Goal: Information Seeking & Learning: Learn about a topic

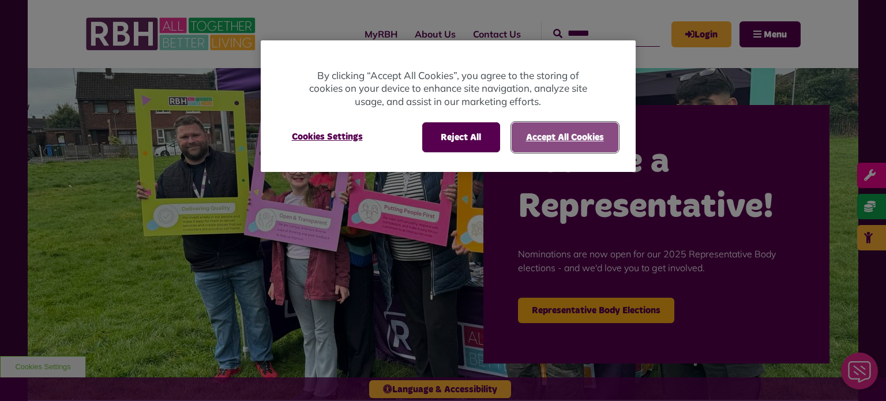
click at [563, 135] on button "Accept All Cookies" at bounding box center [564, 137] width 107 height 30
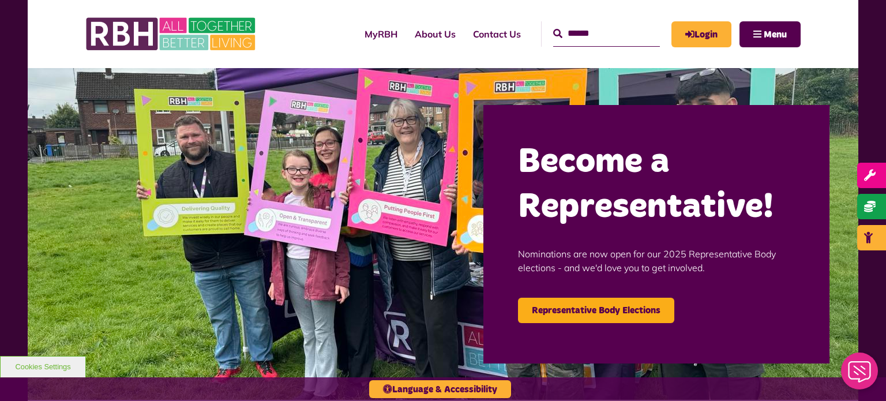
click at [553, 29] on input "Search" at bounding box center [606, 33] width 107 height 25
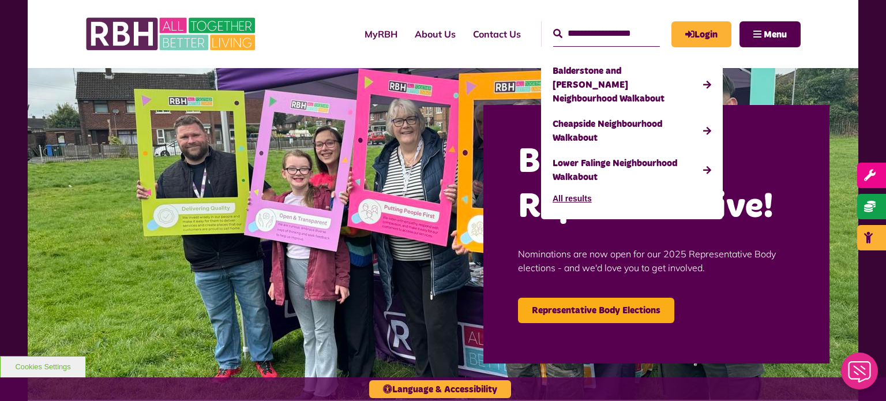
type input "**********"
click at [553, 27] on button "Search" at bounding box center [557, 34] width 9 height 14
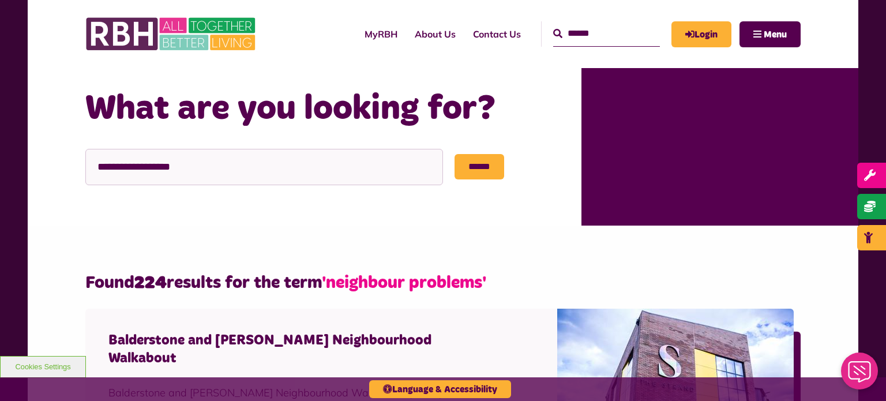
scroll to position [68, 0]
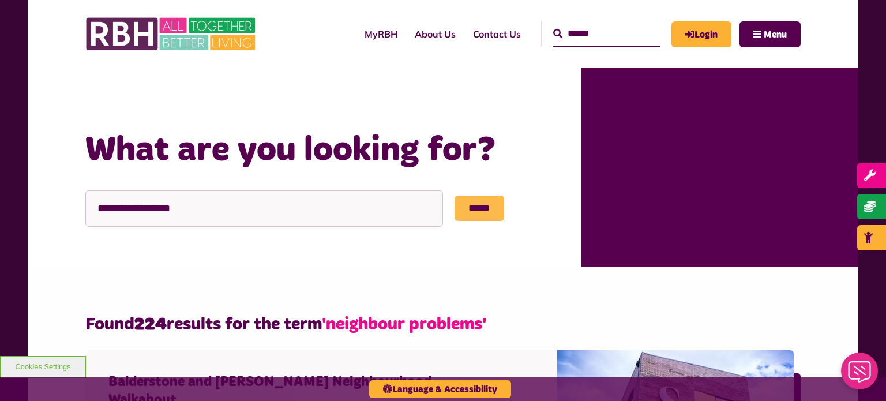
click at [480, 205] on input "******" at bounding box center [479, 207] width 50 height 25
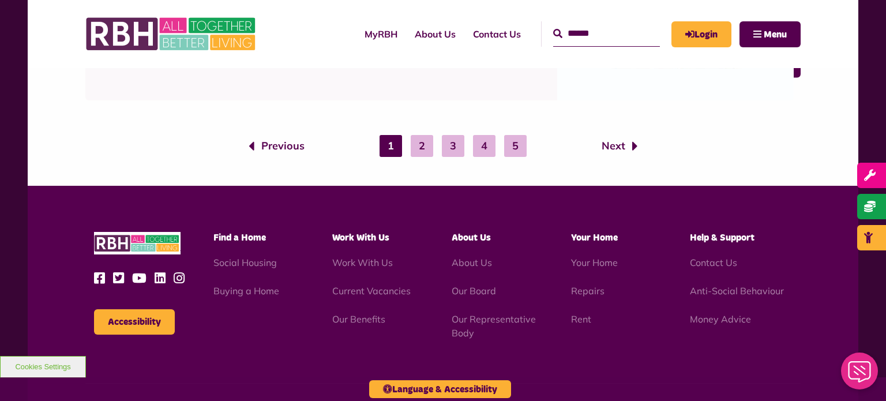
scroll to position [2012, 0]
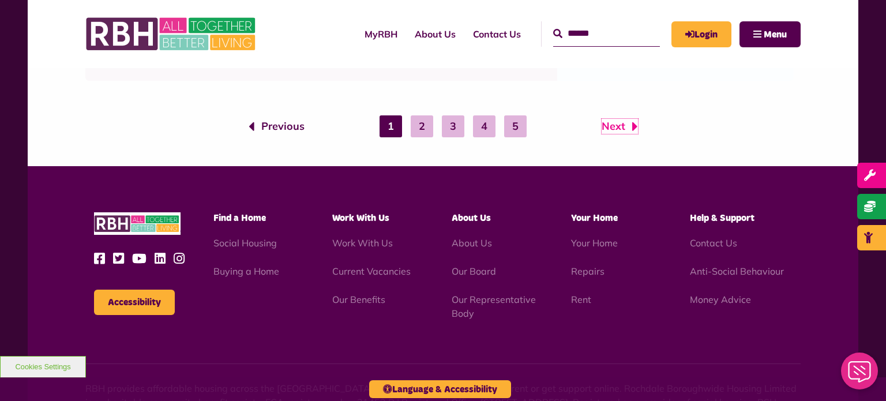
click at [614, 122] on link "Next" at bounding box center [619, 126] width 36 height 15
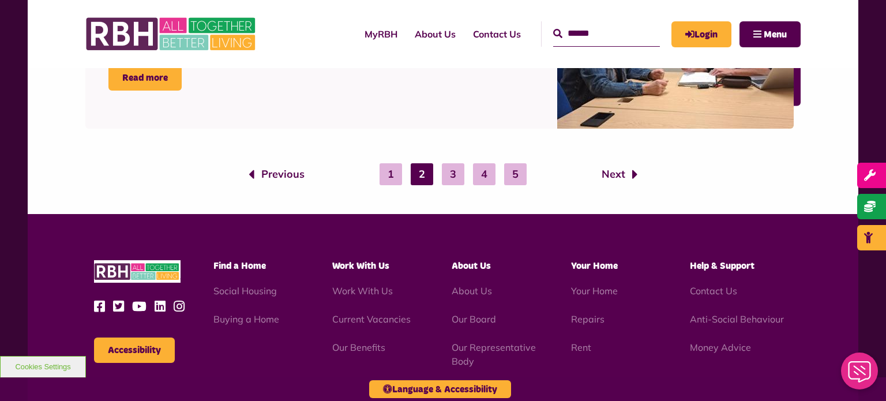
scroll to position [1963, 0]
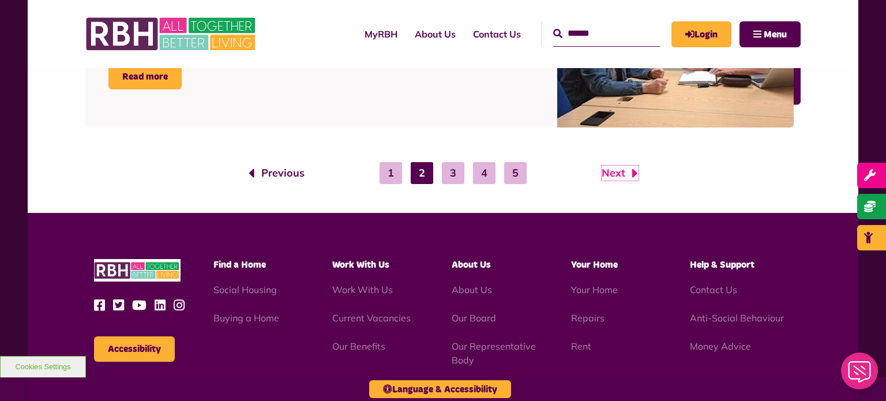
click at [612, 171] on link "Next" at bounding box center [619, 172] width 36 height 15
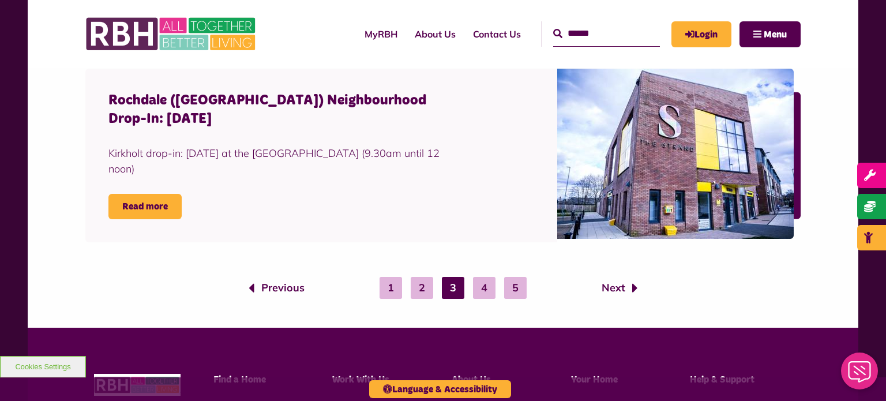
scroll to position [1926, 0]
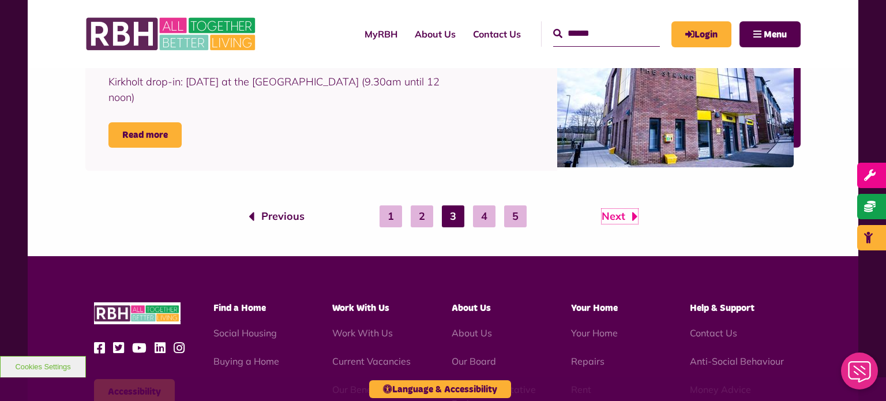
click at [615, 213] on link "Next" at bounding box center [619, 216] width 36 height 15
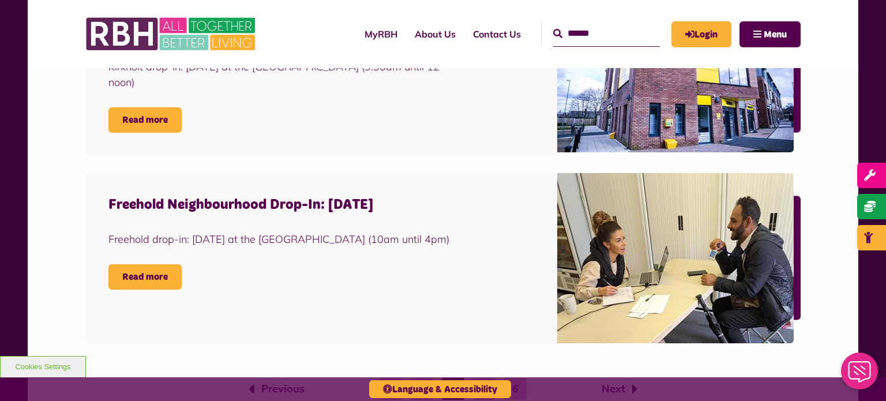
scroll to position [1828, 0]
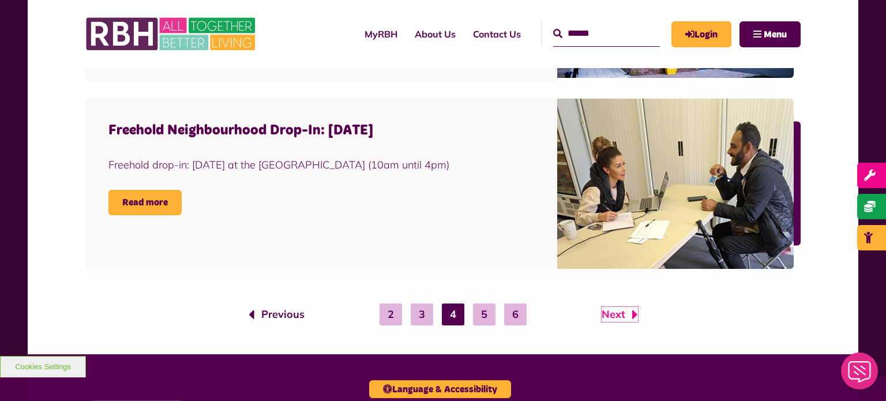
click at [607, 307] on link "Next" at bounding box center [619, 314] width 36 height 15
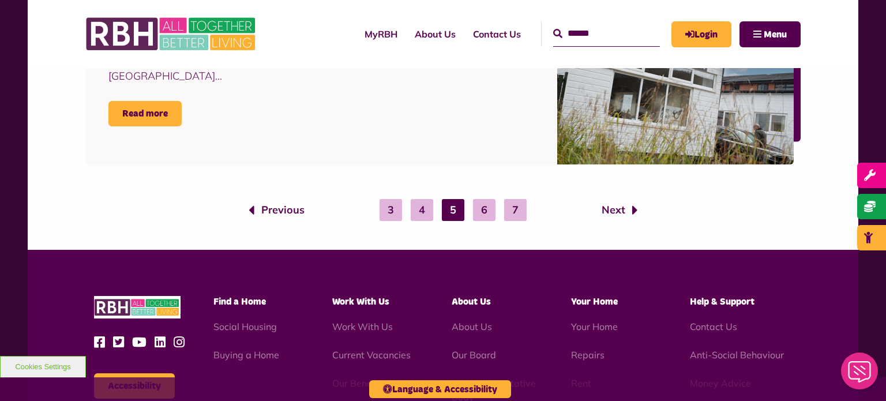
scroll to position [1950, 0]
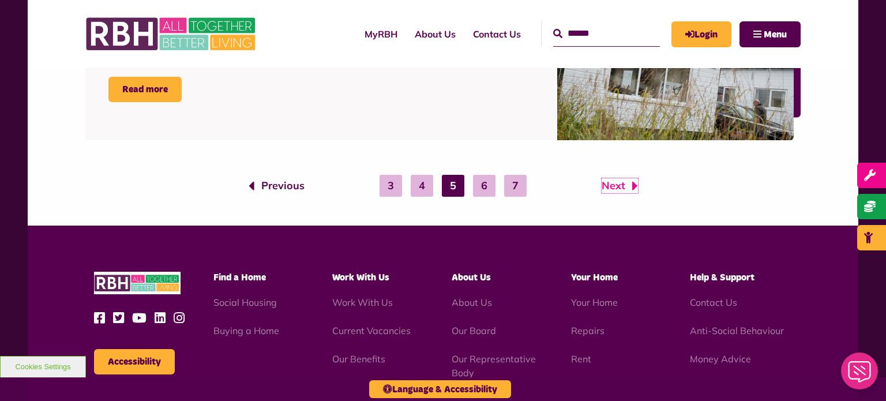
click at [611, 182] on link "Next" at bounding box center [619, 185] width 36 height 15
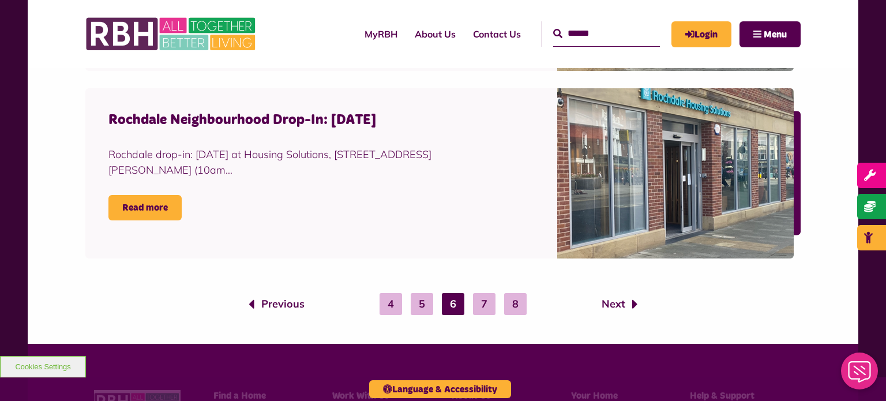
scroll to position [1831, 0]
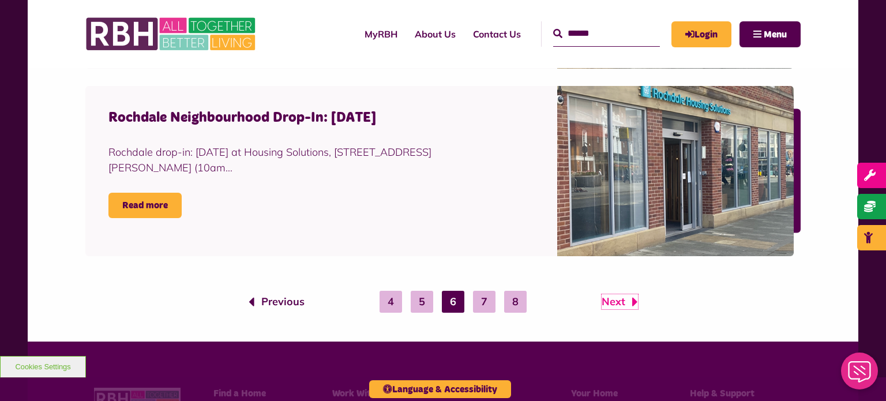
click at [619, 299] on link "Next" at bounding box center [619, 301] width 36 height 15
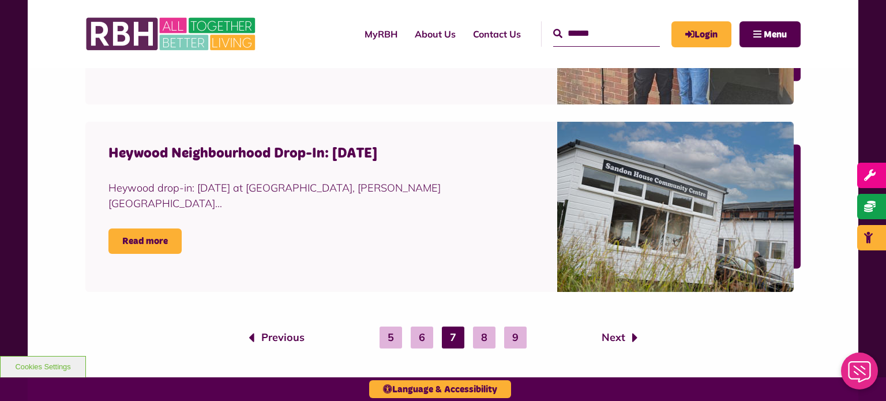
scroll to position [1812, 0]
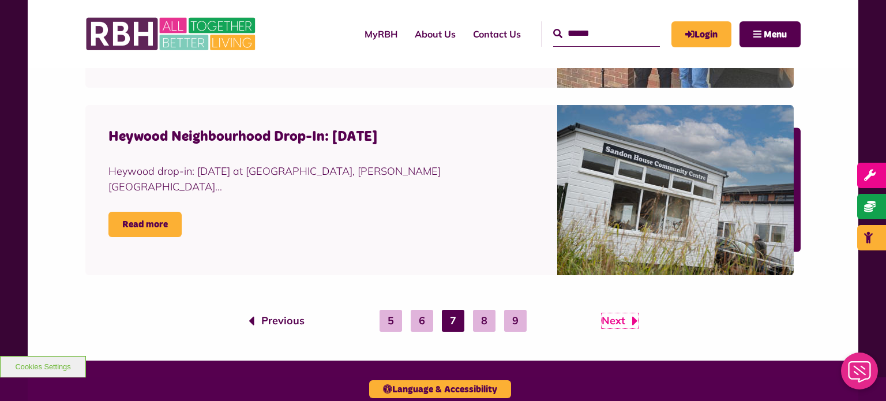
click at [615, 314] on link "Next" at bounding box center [619, 320] width 36 height 15
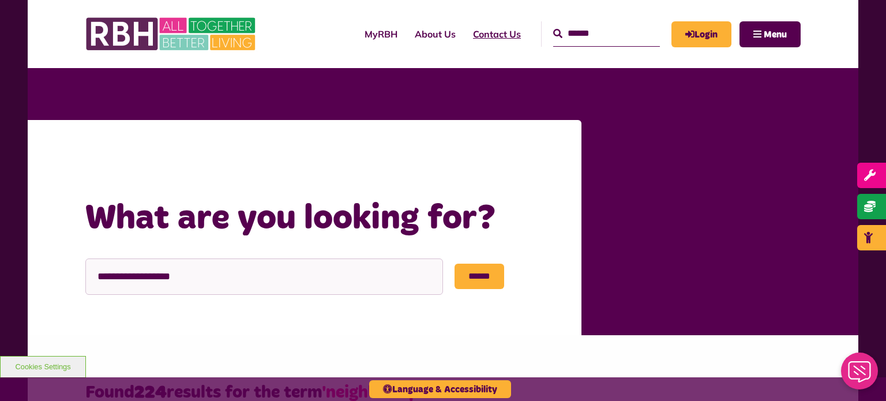
click at [464, 30] on link "Contact Us" at bounding box center [496, 33] width 65 height 31
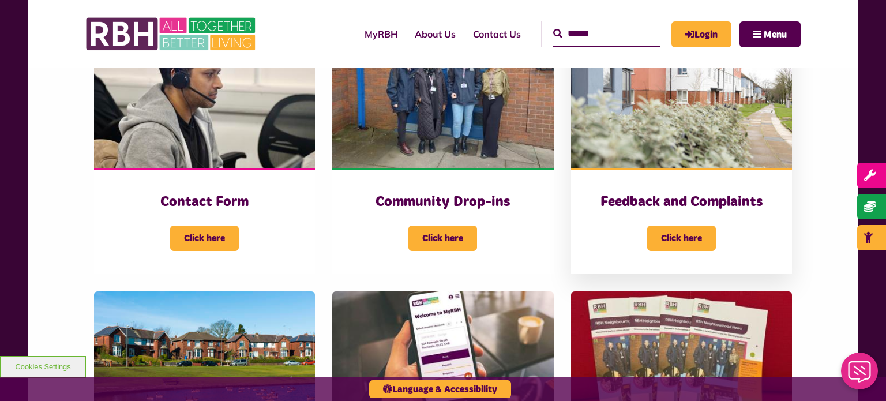
scroll to position [276, 0]
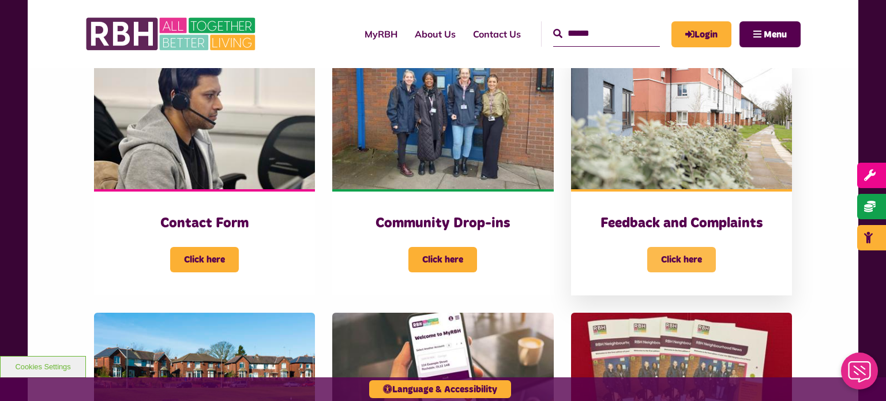
click at [670, 256] on span "Click here" at bounding box center [681, 259] width 69 height 25
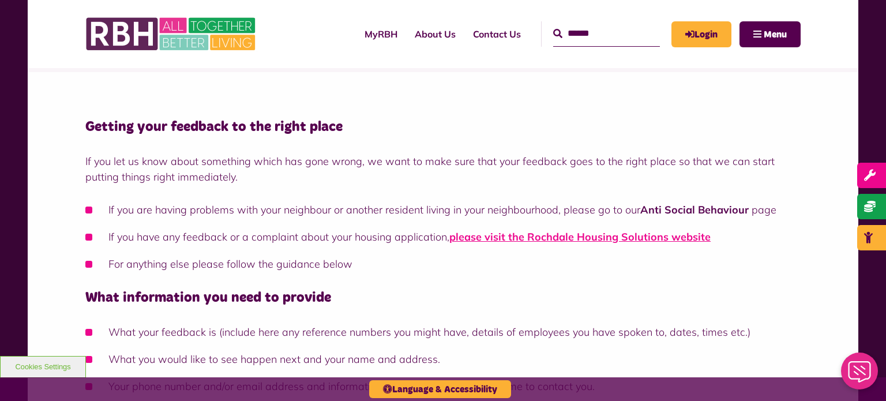
scroll to position [218, 0]
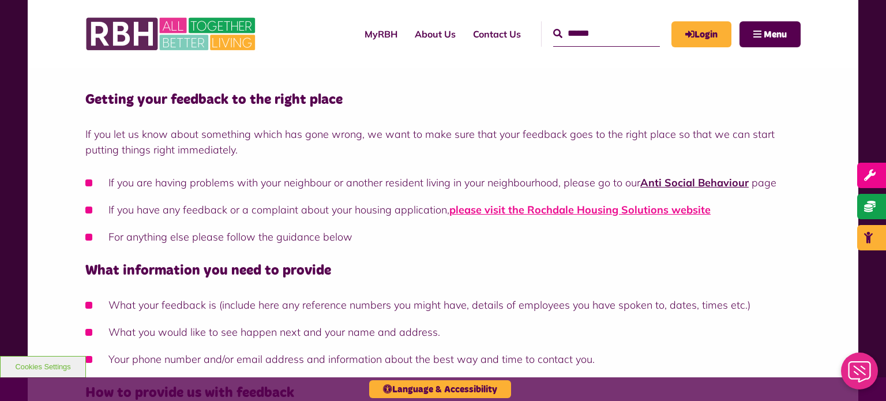
click at [663, 182] on link "Anti Social Behaviour" at bounding box center [694, 182] width 108 height 13
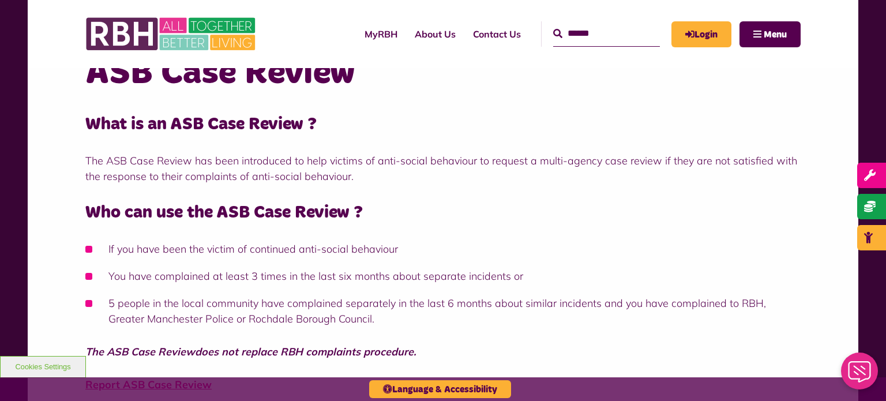
scroll to position [816, 0]
click at [363, 299] on li "5 people in the local community have complained separately in the last 6 months…" at bounding box center [442, 310] width 715 height 31
click at [506, 163] on p "The ASB Case Review has been introduced to help victims of anti-social behaviou…" at bounding box center [442, 168] width 715 height 31
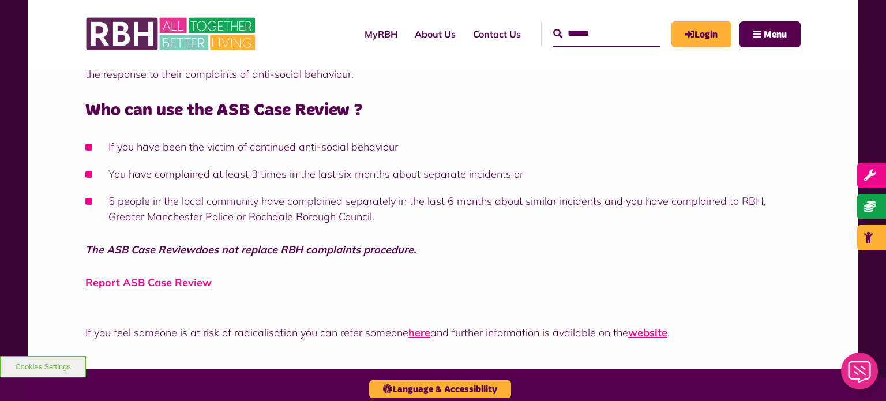
scroll to position [898, 0]
